Goal: Register for event/course

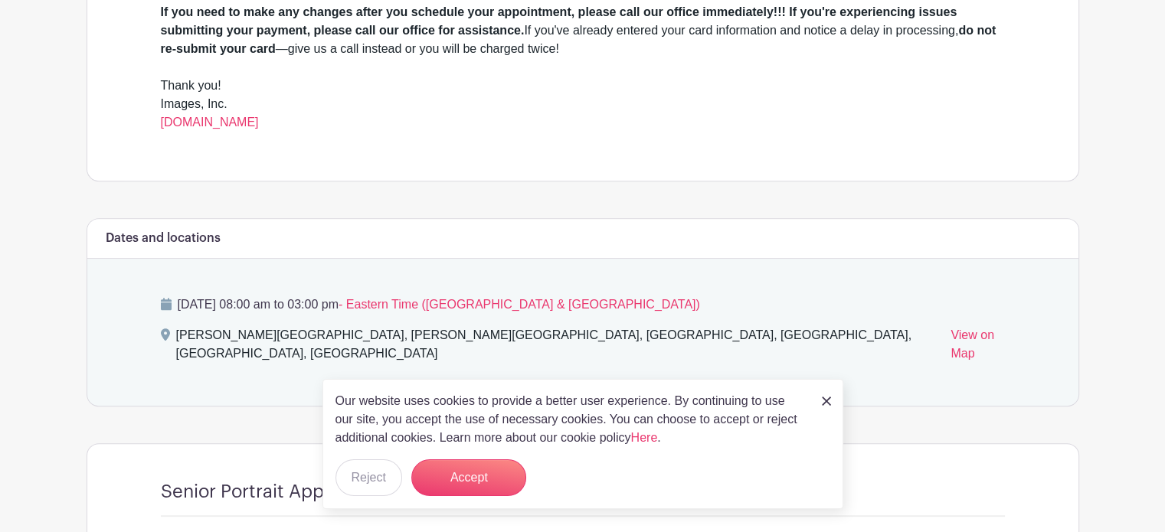
scroll to position [613, 0]
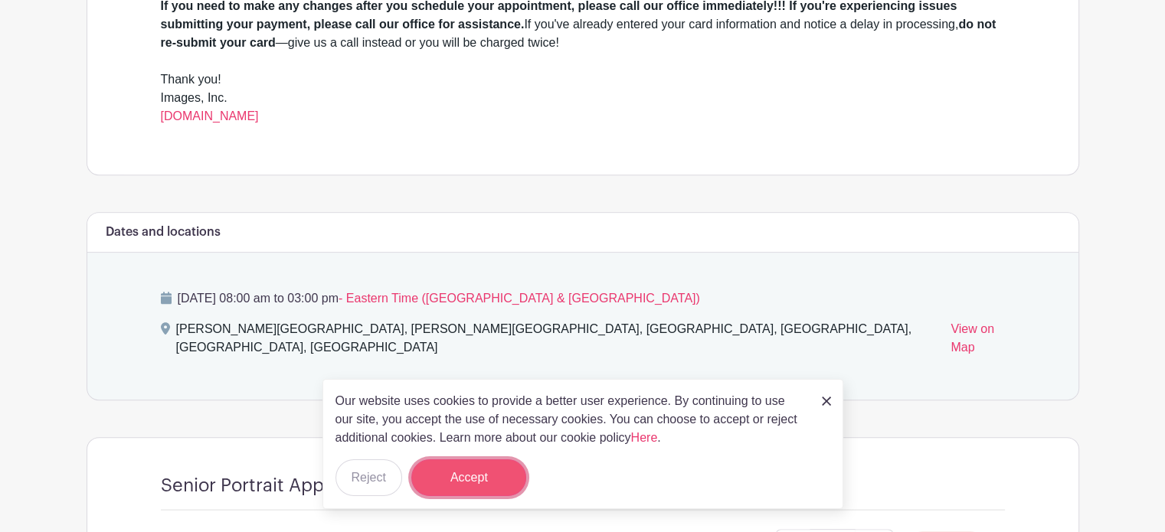
click at [461, 465] on button "Accept" at bounding box center [468, 477] width 115 height 37
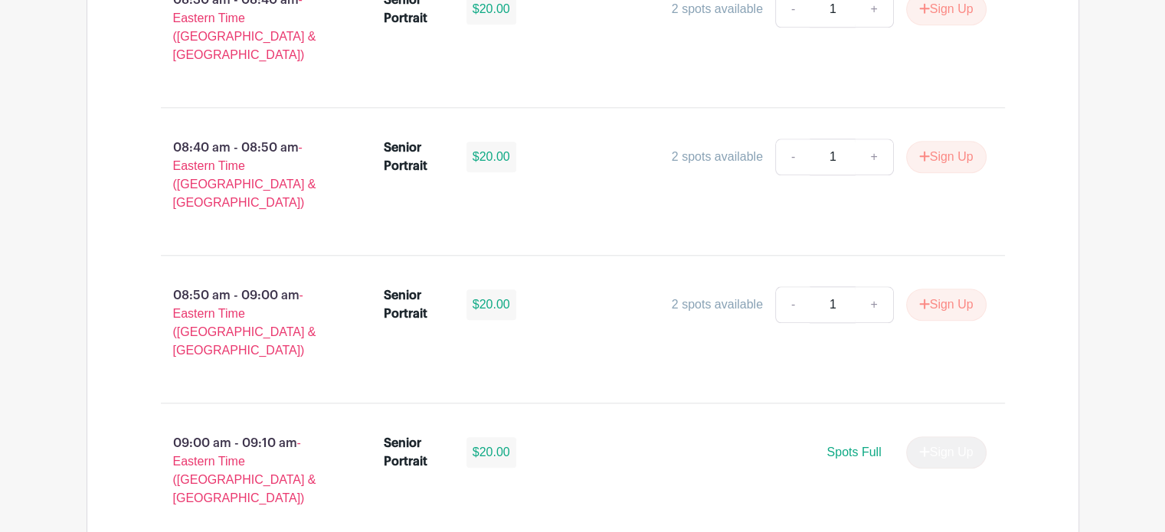
scroll to position [1608, 0]
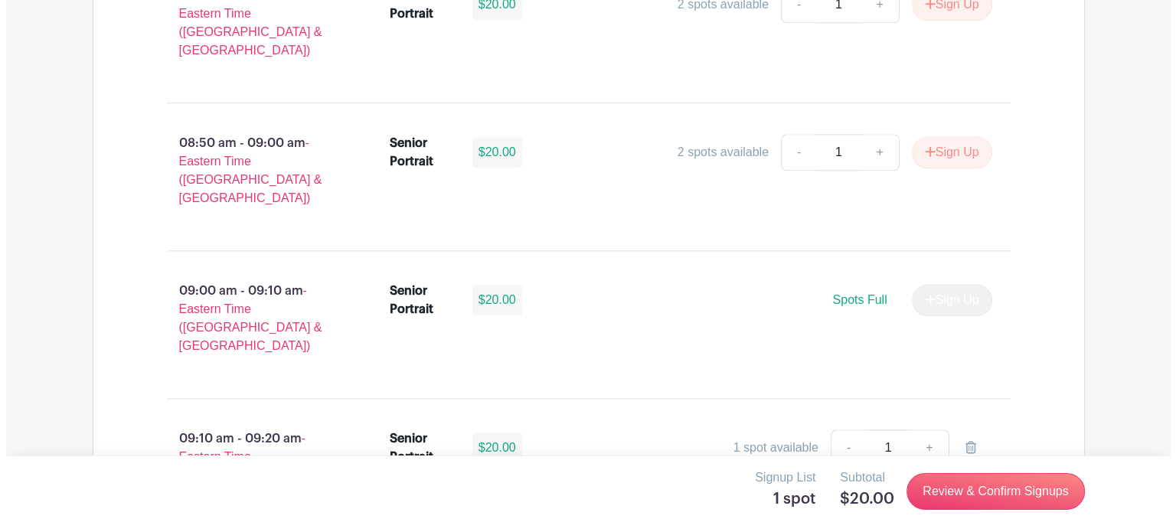
scroll to position [1761, 0]
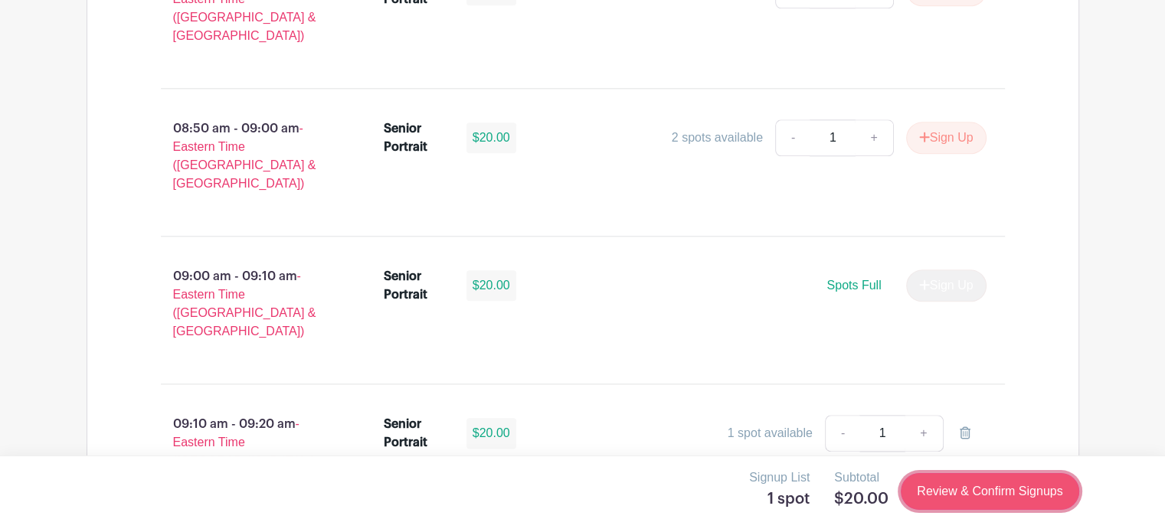
click at [969, 486] on link "Review & Confirm Signups" at bounding box center [989, 491] width 178 height 37
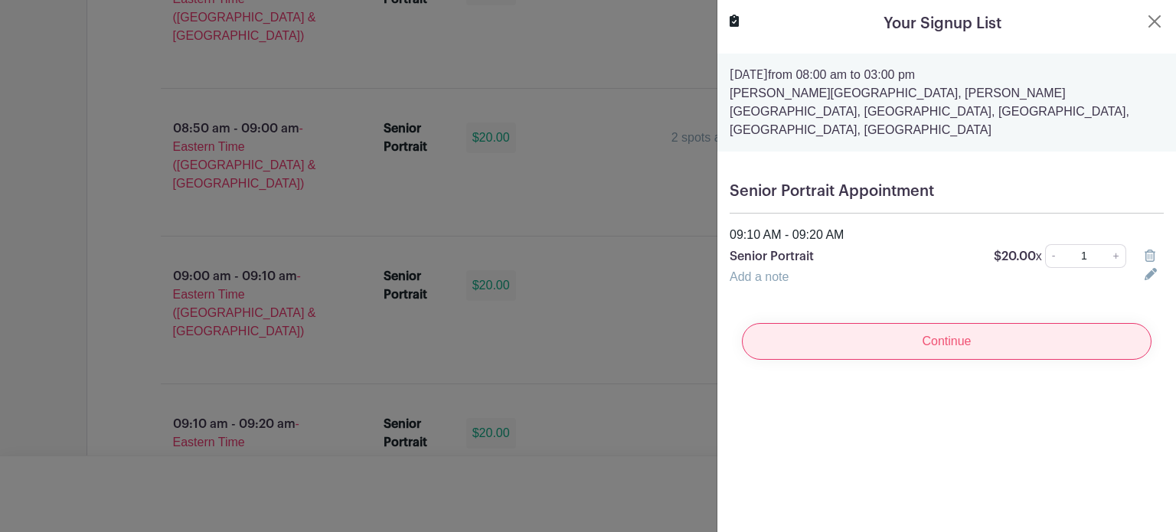
click at [938, 323] on input "Continue" at bounding box center [947, 341] width 410 height 37
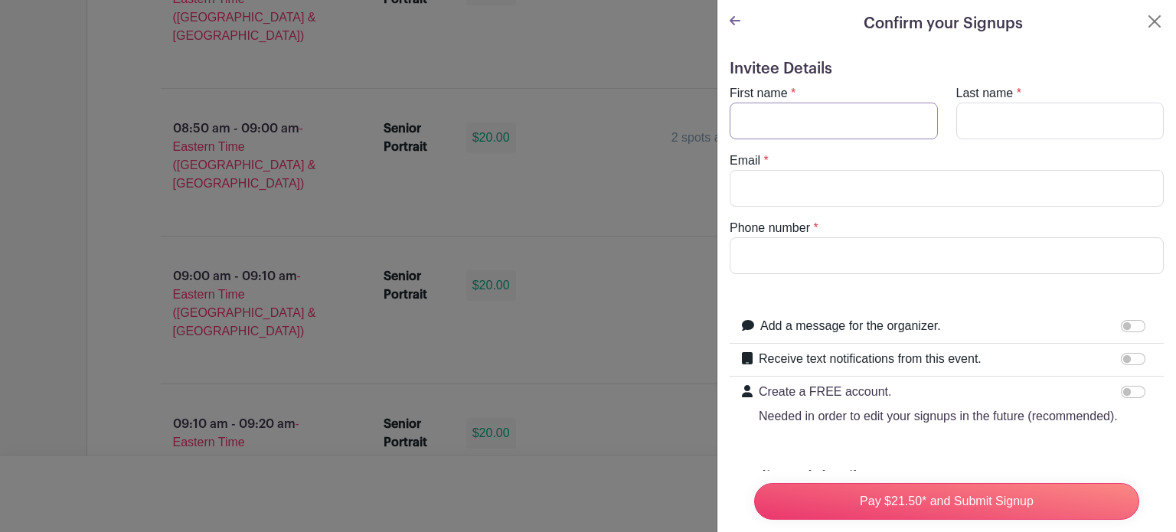
click at [777, 113] on input "First name" at bounding box center [834, 121] width 208 height 37
type input "[PERSON_NAME]"
type input "[EMAIL_ADDRESS][DOMAIN_NAME]"
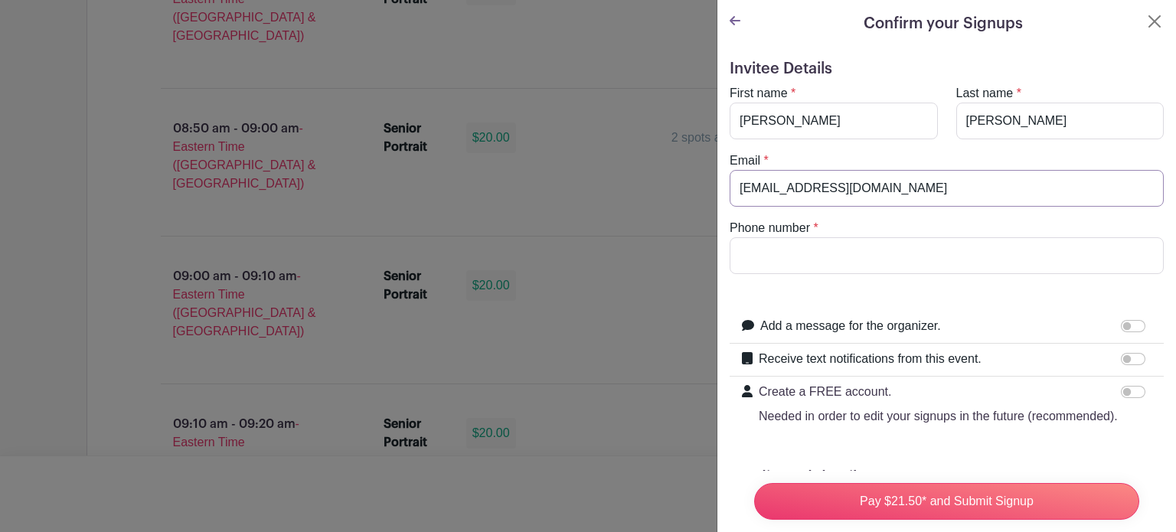
type input "8033943169"
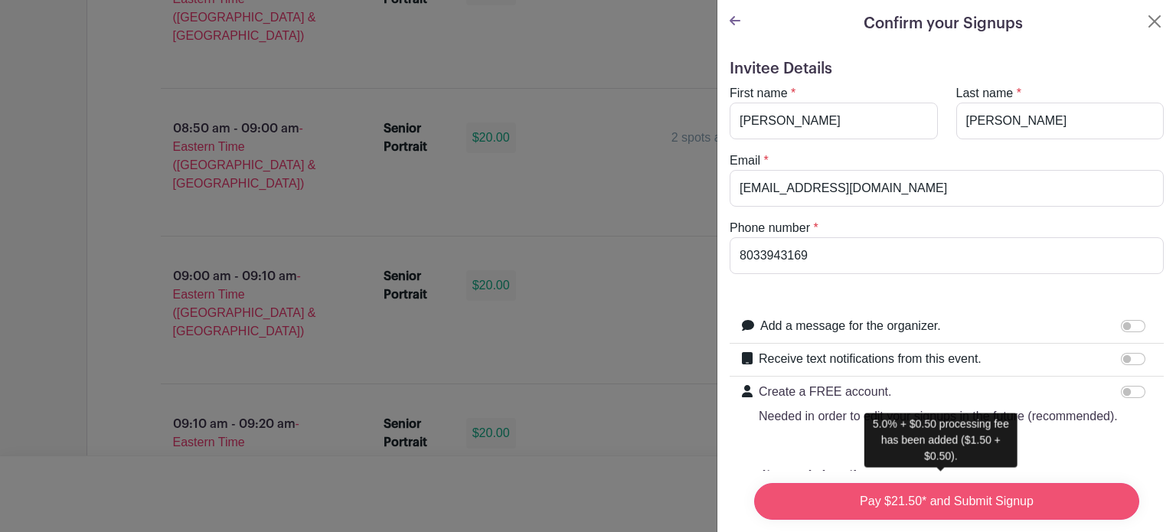
click at [943, 492] on input "Pay $21.50* and Submit Signup" at bounding box center [946, 501] width 385 height 37
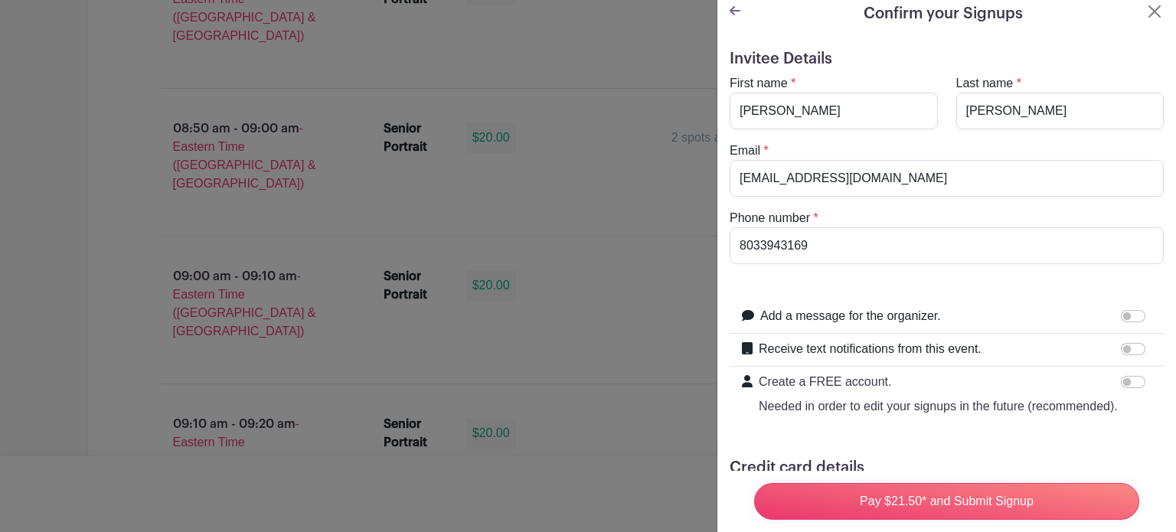
scroll to position [0, 0]
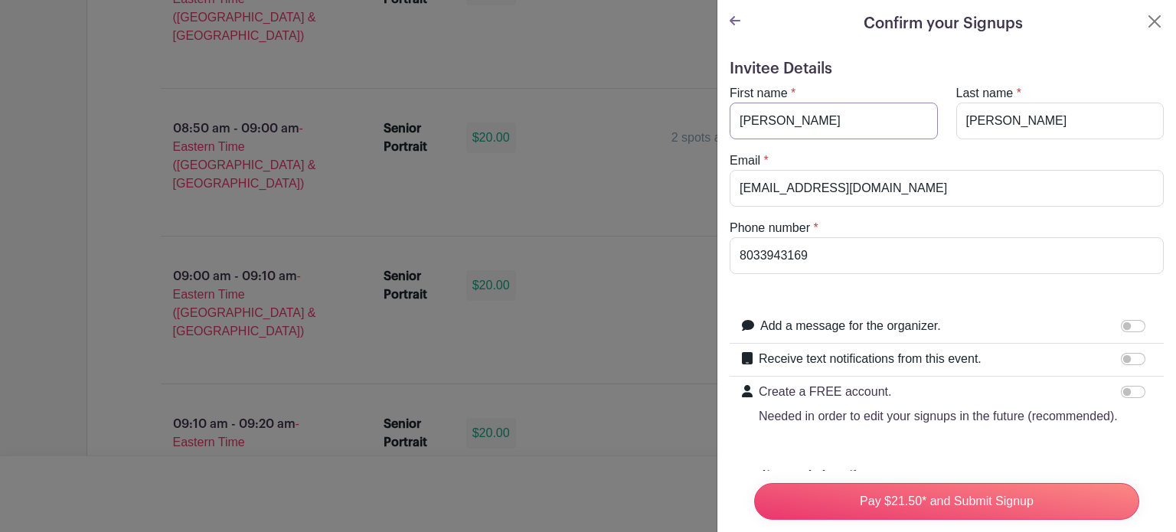
click at [807, 128] on input "[PERSON_NAME]" at bounding box center [834, 121] width 208 height 37
drag, startPoint x: 801, startPoint y: 123, endPoint x: 664, endPoint y: 122, distance: 137.1
type input "[PERSON_NAME]"
click at [873, 253] on input "8033943169" at bounding box center [947, 255] width 434 height 37
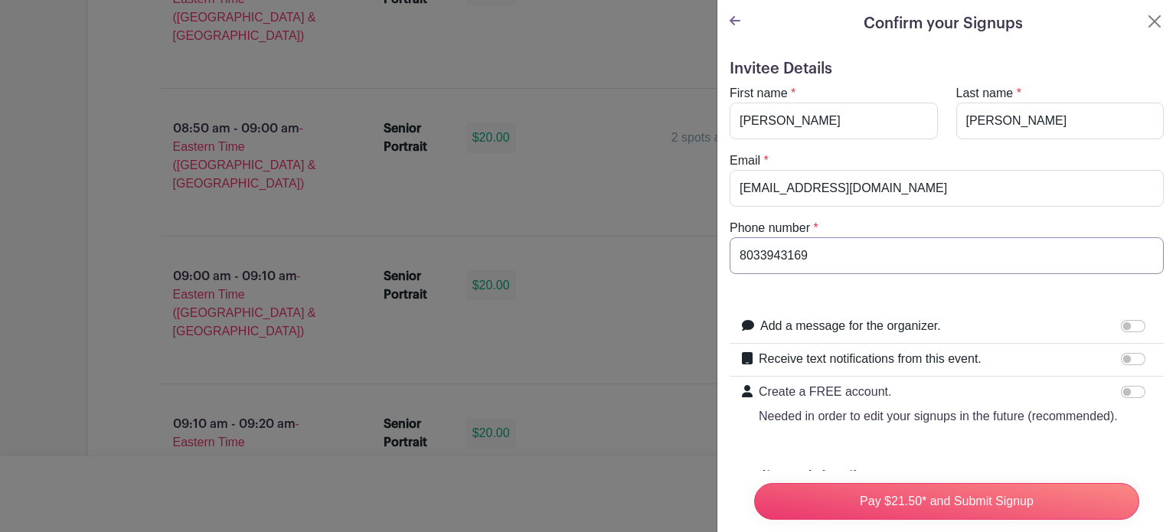
click at [872, 253] on input "8033943169" at bounding box center [947, 255] width 434 height 37
click at [922, 188] on input "[EMAIL_ADDRESS][DOMAIN_NAME]" at bounding box center [947, 188] width 434 height 37
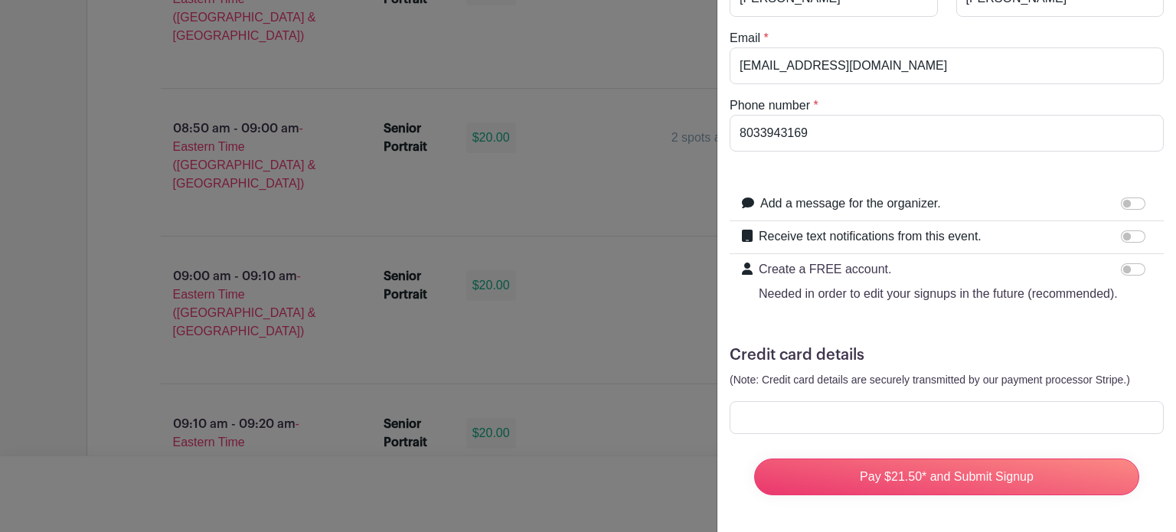
click at [974, 511] on div "Invitee Details First name * [PERSON_NAME] Last name * [PERSON_NAME] Email * [E…" at bounding box center [946, 228] width 459 height 607
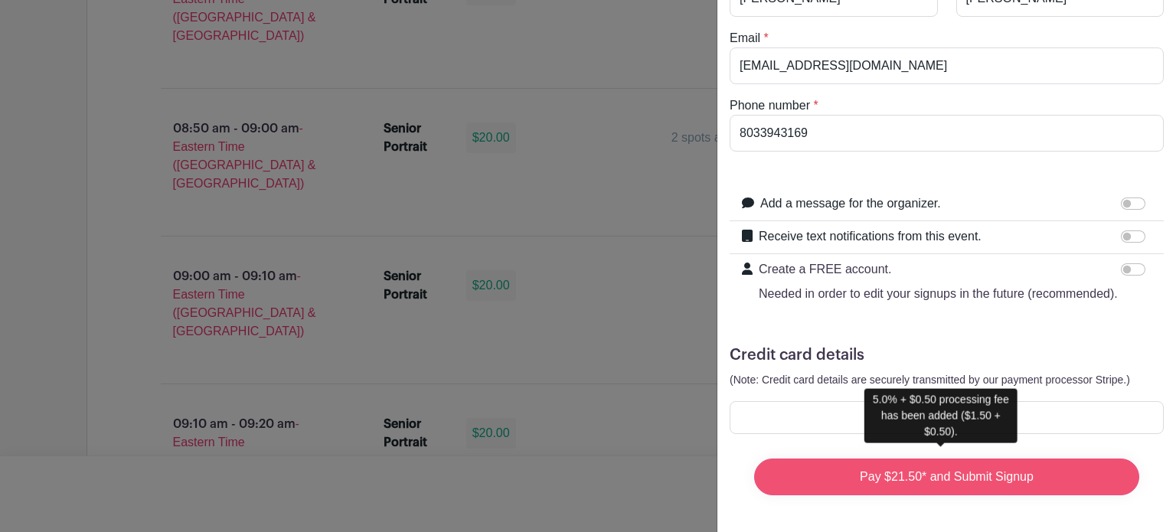
click at [958, 468] on input "Pay $21.50* and Submit Signup" at bounding box center [946, 477] width 385 height 37
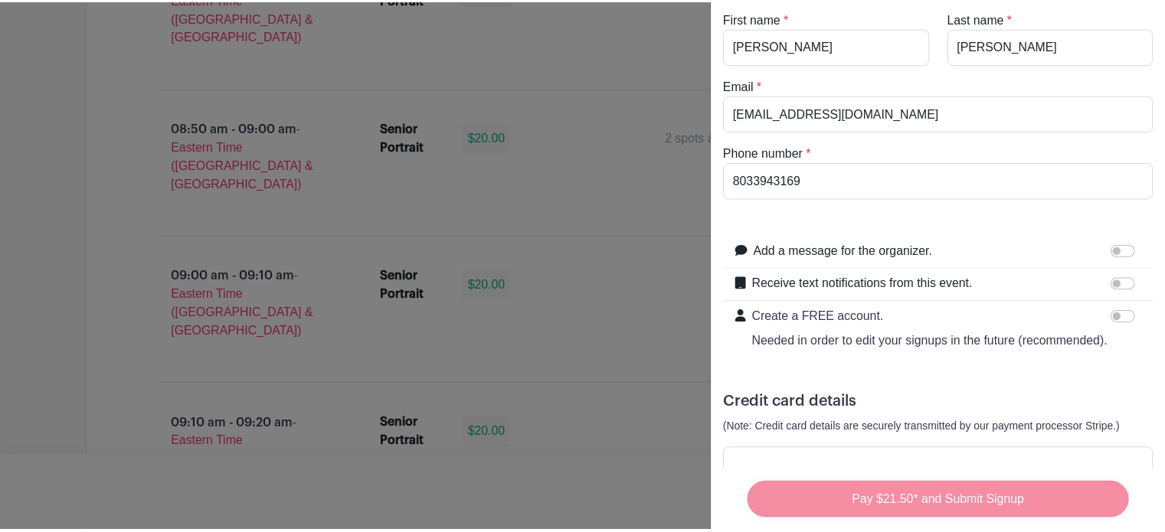
scroll to position [0, 0]
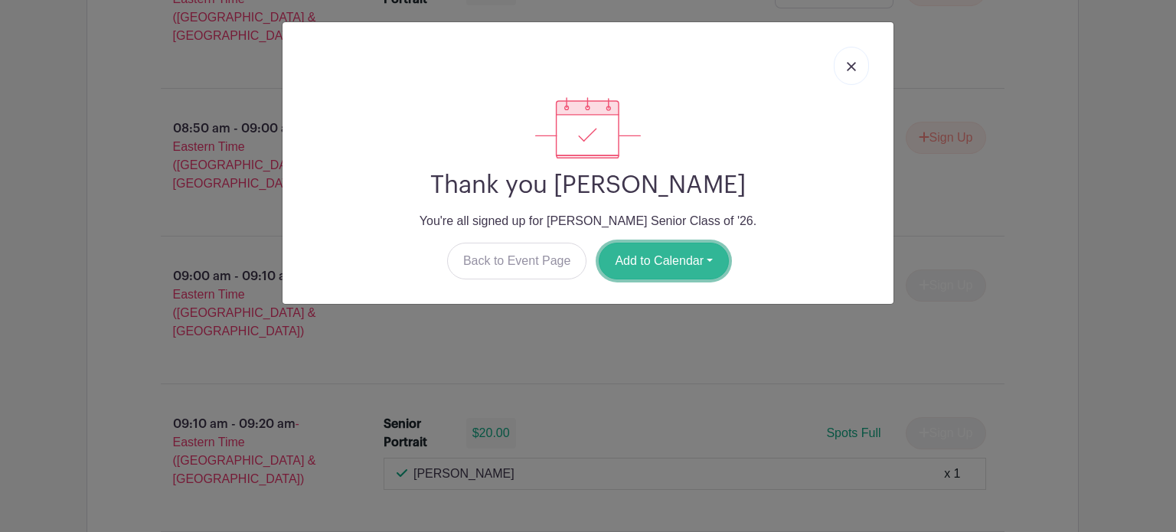
click at [697, 276] on button "Add to Calendar" at bounding box center [664, 261] width 130 height 37
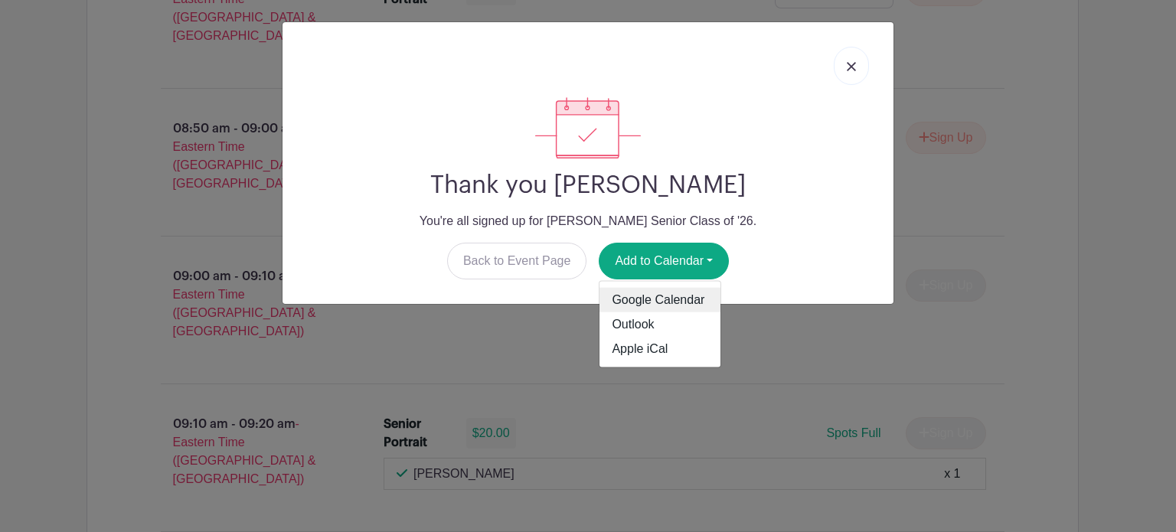
click at [650, 302] on link "Google Calendar" at bounding box center [660, 300] width 121 height 25
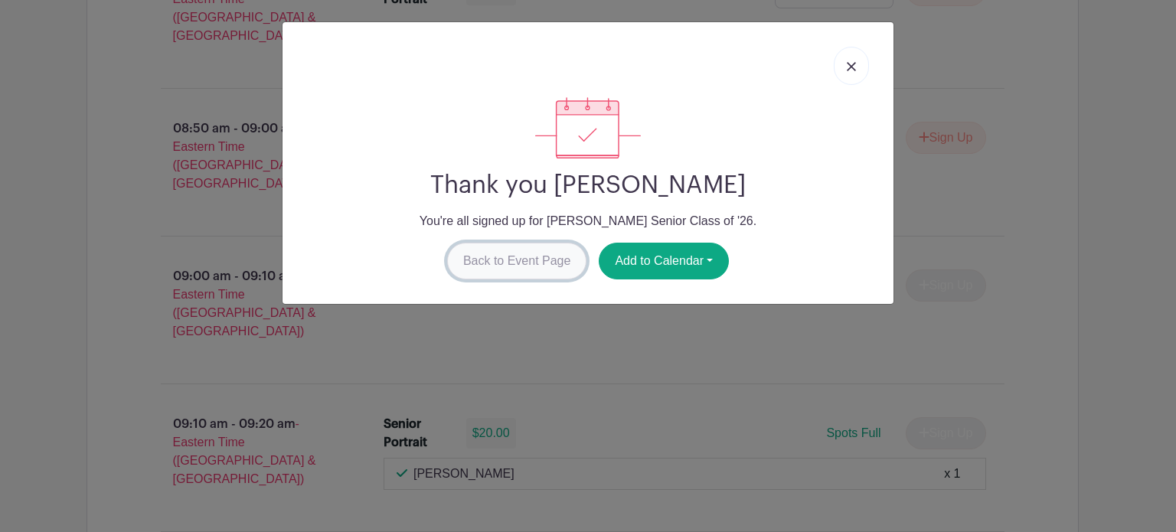
click at [555, 256] on link "Back to Event Page" at bounding box center [517, 261] width 140 height 37
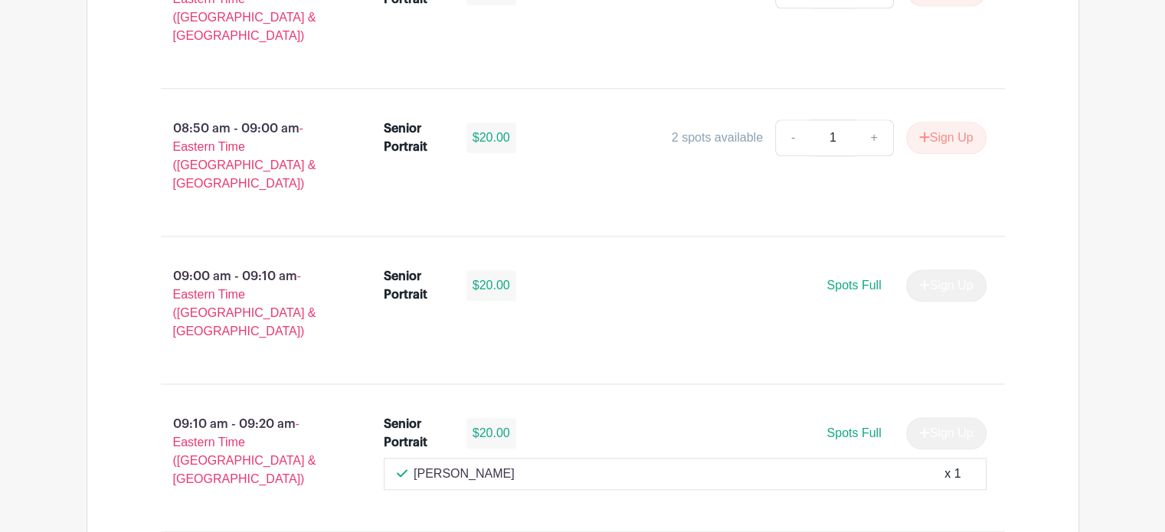
drag, startPoint x: 58, startPoint y: 230, endPoint x: 68, endPoint y: 222, distance: 12.6
drag, startPoint x: 165, startPoint y: 287, endPoint x: 303, endPoint y: 295, distance: 138.0
click at [303, 409] on p "09:10 am - 09:20 am - Eastern Time ([GEOGRAPHIC_DATA] & [GEOGRAPHIC_DATA])" at bounding box center [248, 452] width 224 height 86
copy p "09:10 am - 09:20 am -"
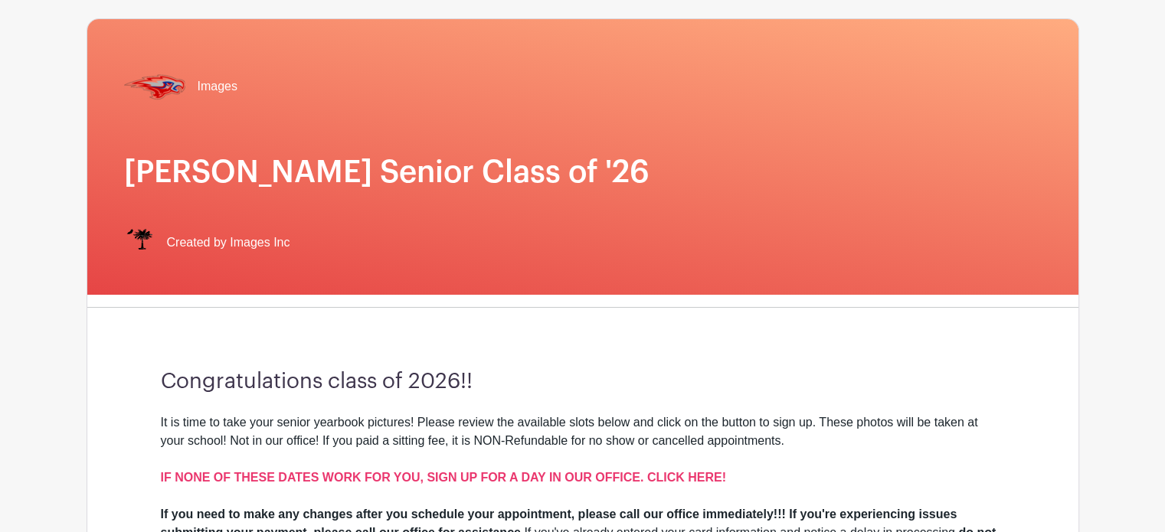
scroll to position [77, 0]
